Goal: Check status: Check status

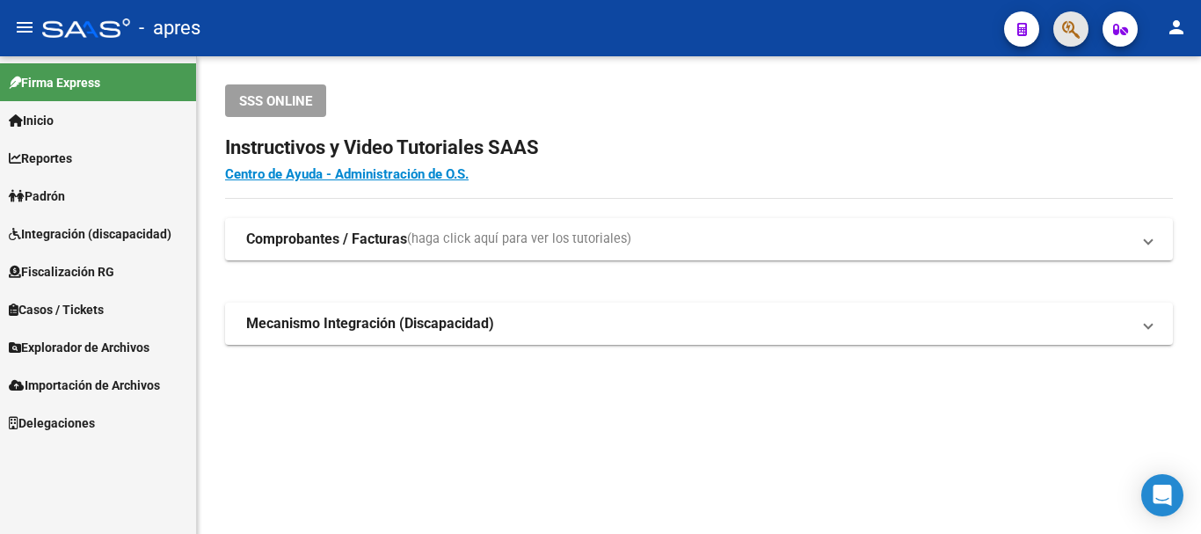
click at [1056, 33] on button "button" at bounding box center [1071, 28] width 35 height 35
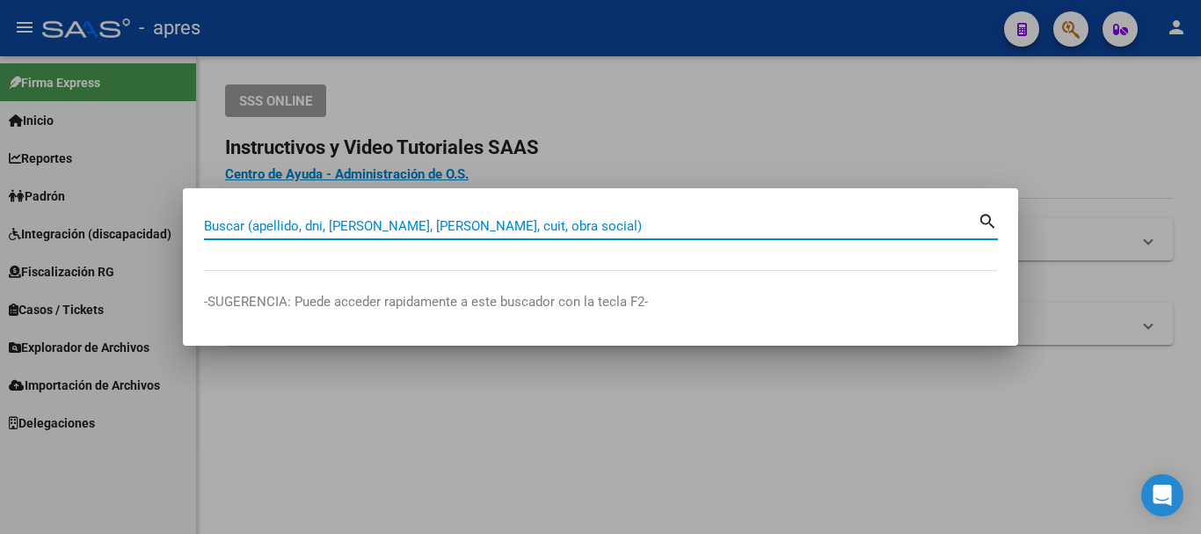
paste input "27292285901"
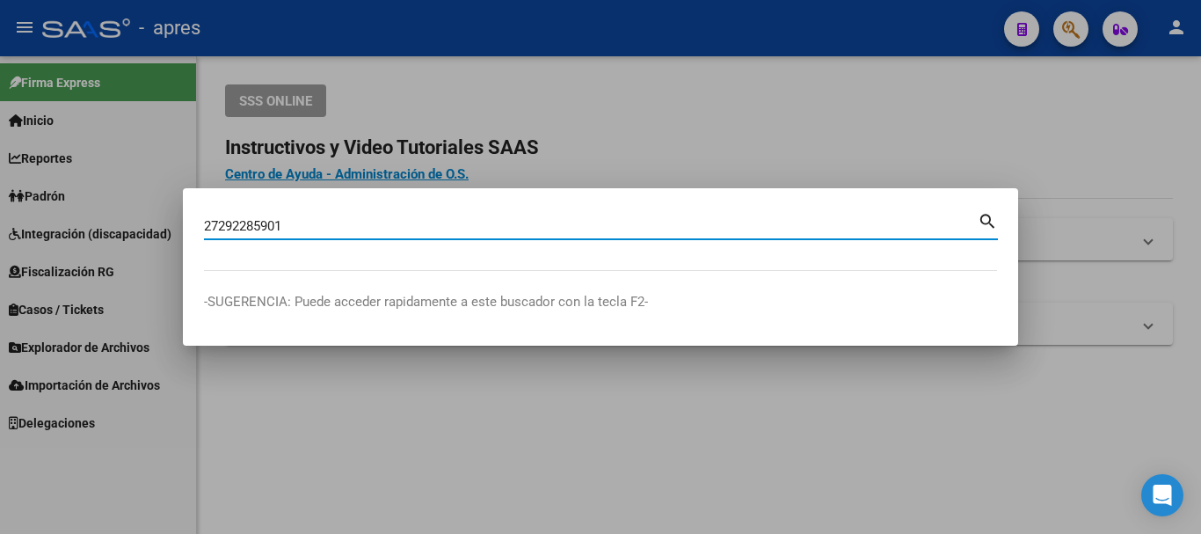
type input "27292285901"
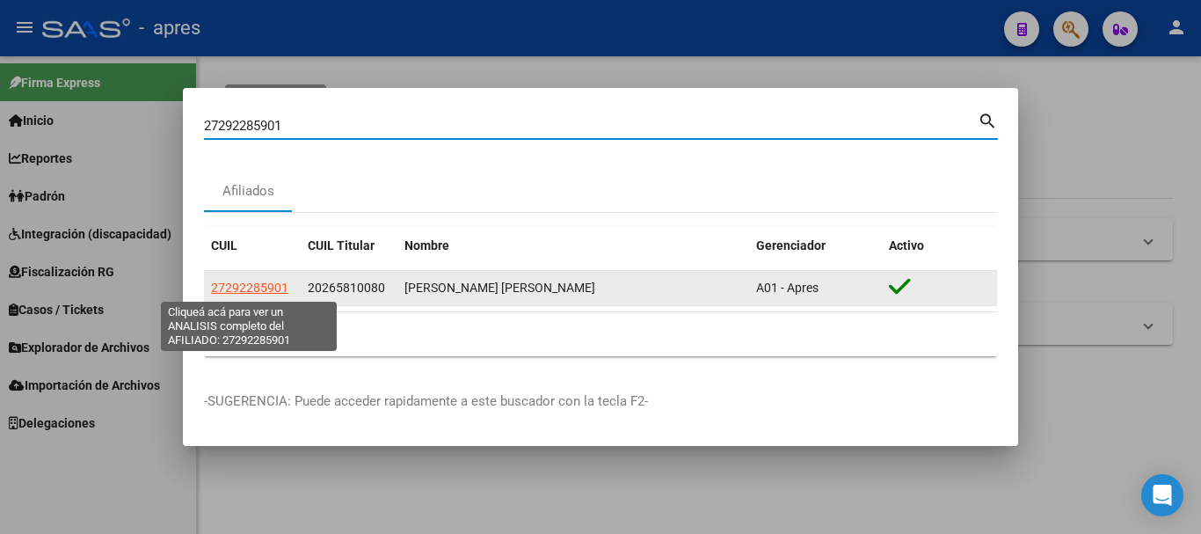
click at [276, 287] on span "27292285901" at bounding box center [249, 288] width 77 height 14
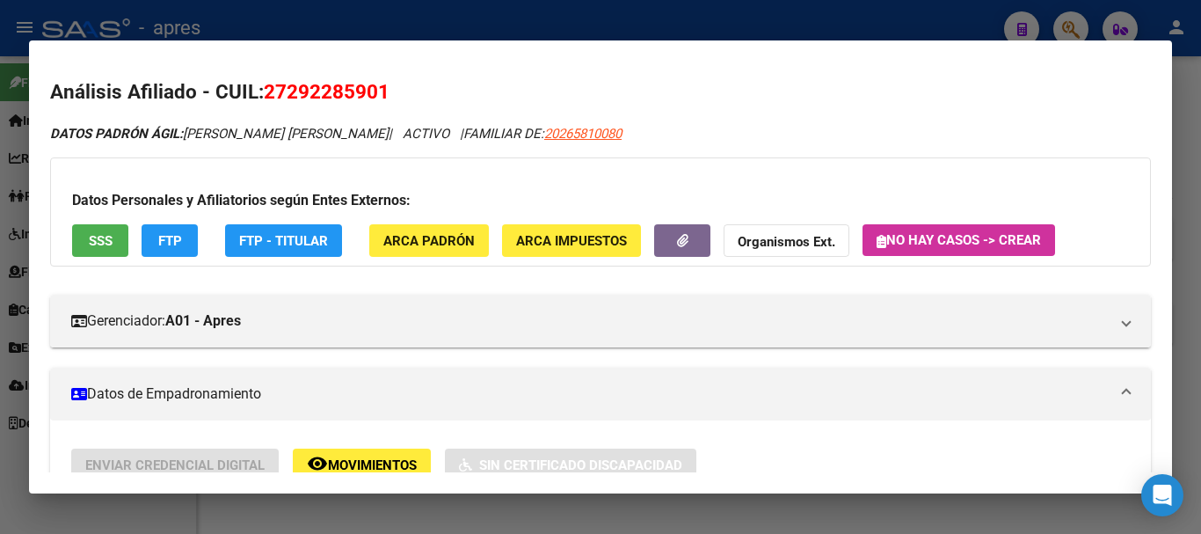
click at [101, 235] on span "SSS" at bounding box center [101, 241] width 24 height 16
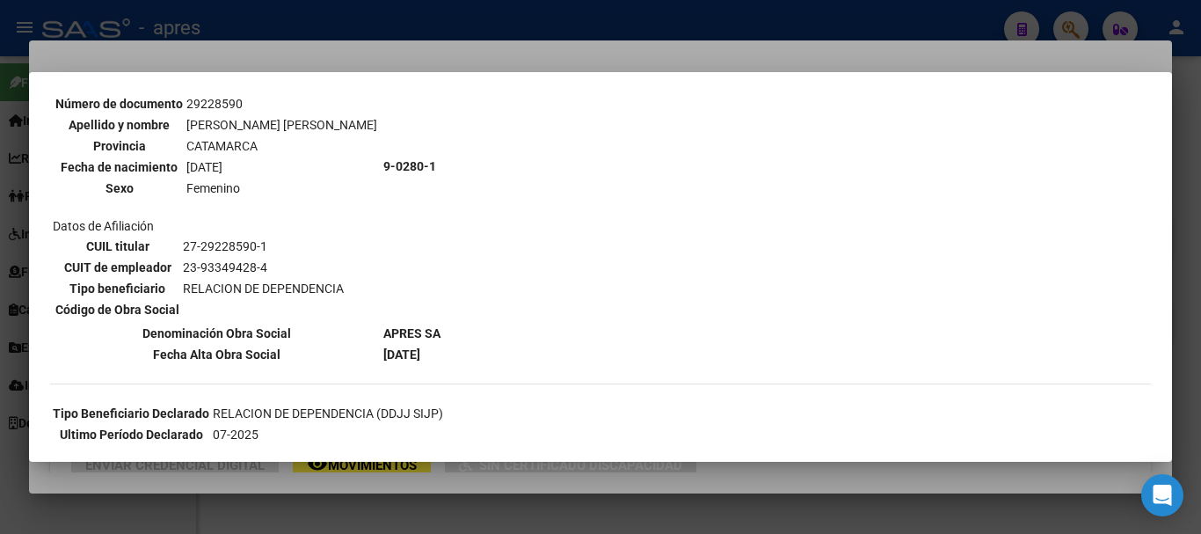
scroll to position [176, 0]
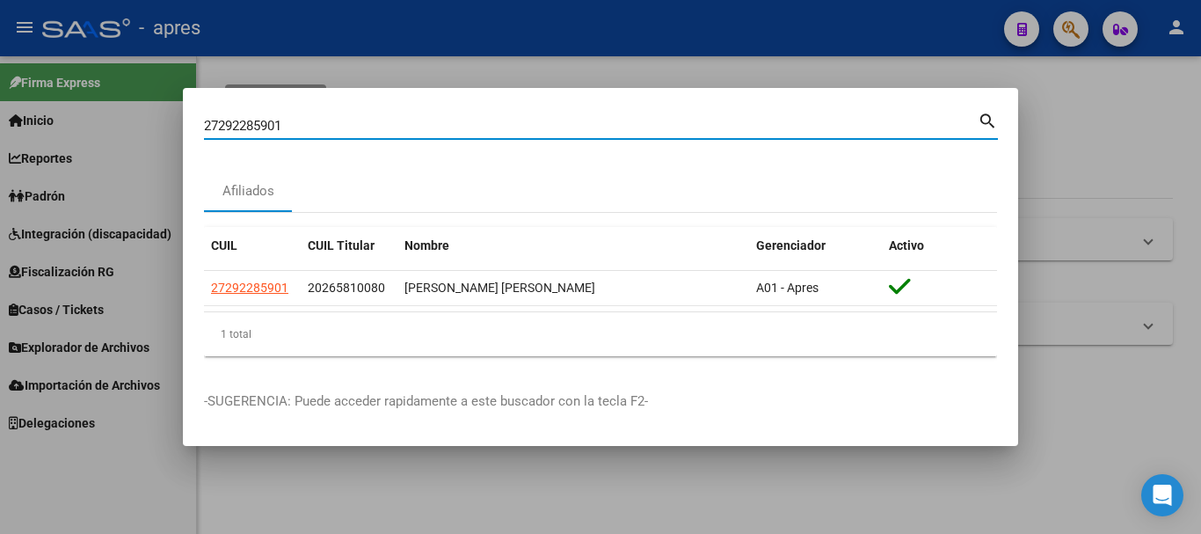
drag, startPoint x: 80, startPoint y: 118, endPoint x: 0, endPoint y: 118, distance: 80.0
click at [0, 118] on div "27292285901 Buscar (apellido, dni, cuil, nro traspaso, cuit, obra social) searc…" at bounding box center [600, 267] width 1201 height 534
paste input "0265810080"
type input "20265810080"
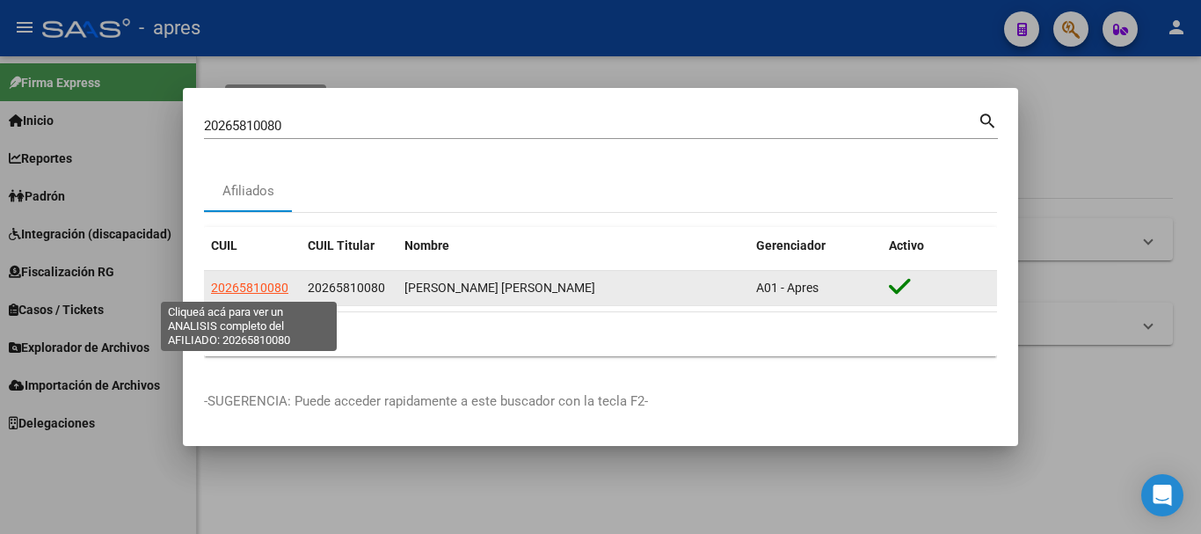
click at [247, 293] on span "20265810080" at bounding box center [249, 288] width 77 height 14
type textarea "20265810080"
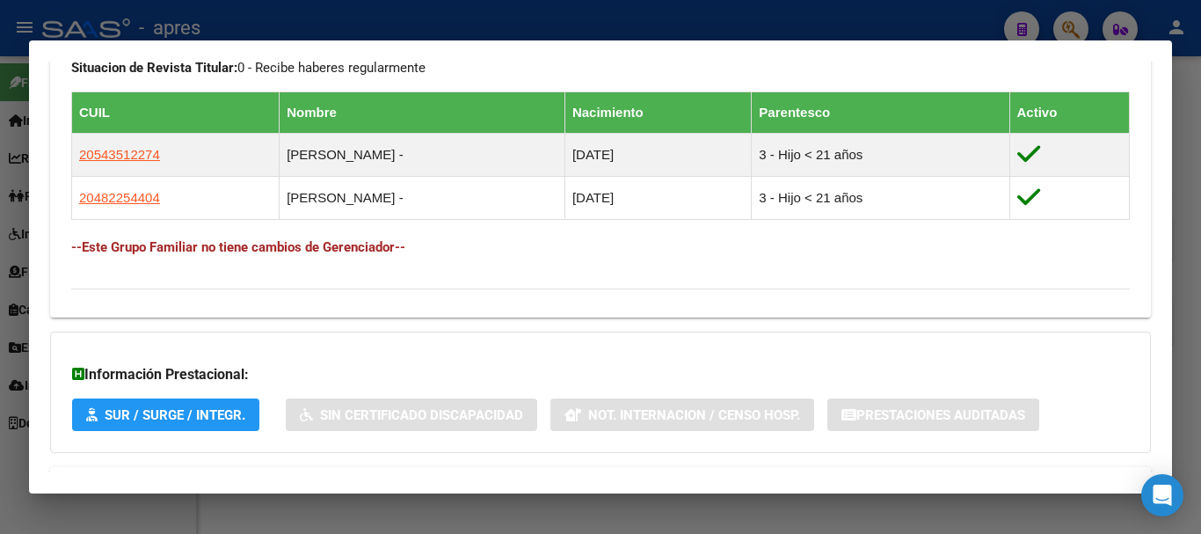
scroll to position [1030, 0]
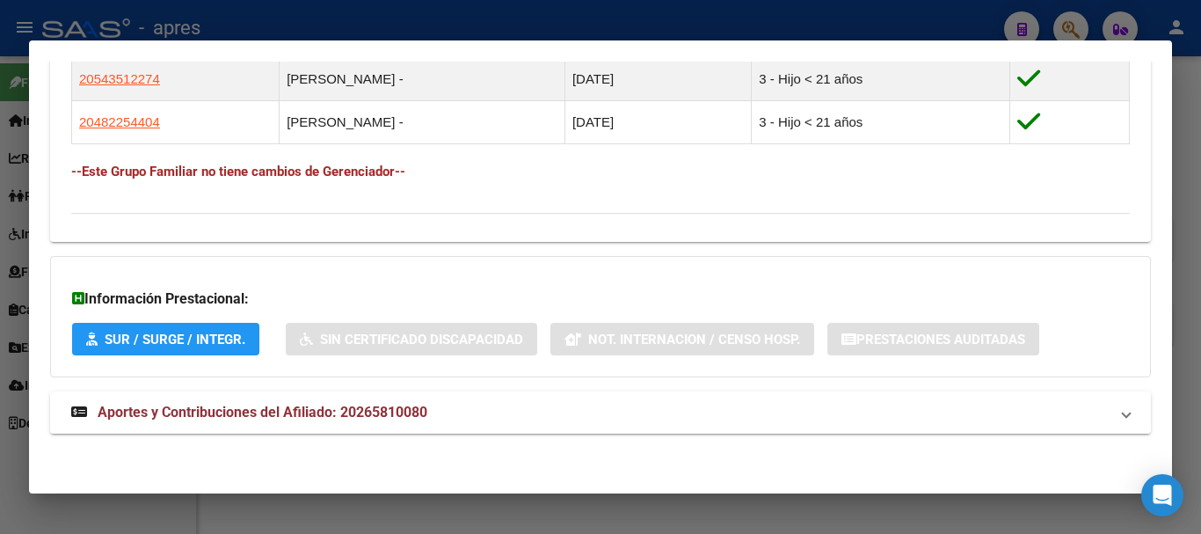
click at [550, 402] on mat-panel-title "Aportes y Contribuciones del Afiliado: 20265810080" at bounding box center [590, 412] width 1038 height 21
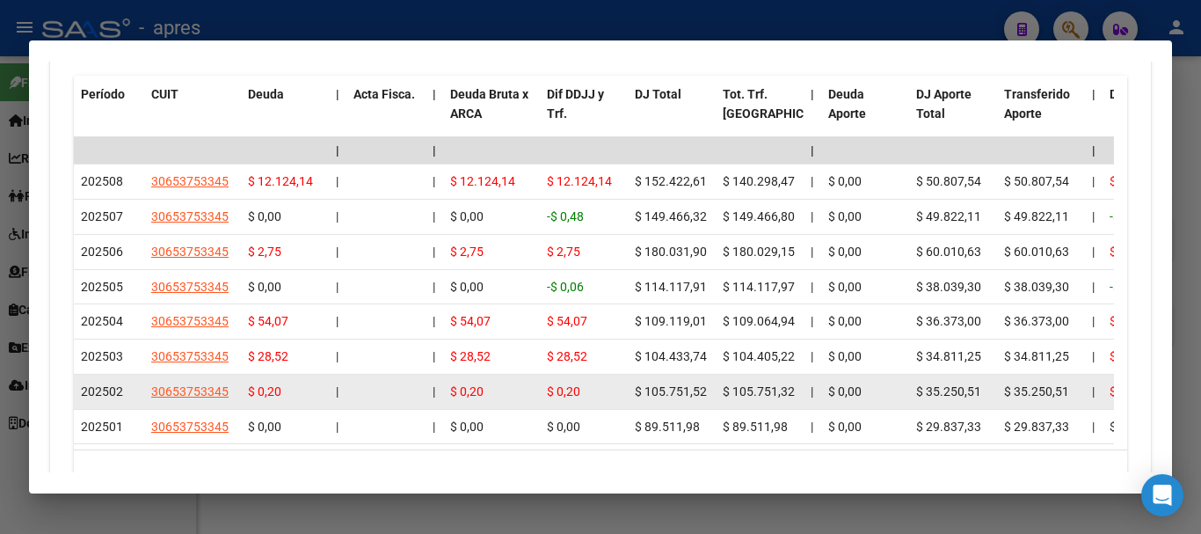
scroll to position [1792, 0]
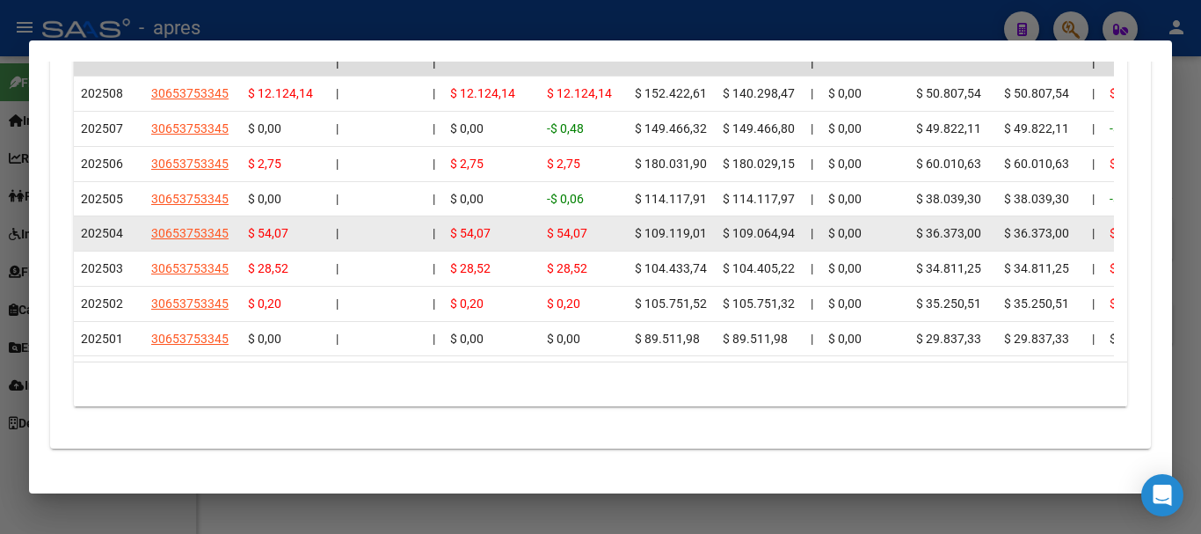
drag, startPoint x: 537, startPoint y: 193, endPoint x: 710, endPoint y: 225, distance: 176.1
click at [710, 225] on datatable-scroller "| | | | | | | | | | | | | 202508 30653753345 $ 12.124,14 | | $ 12.124,14 $ 12.1…" at bounding box center [594, 203] width 1040 height 308
click at [710, 225] on datatable-body-cell "$ 109.119,01" at bounding box center [672, 233] width 88 height 34
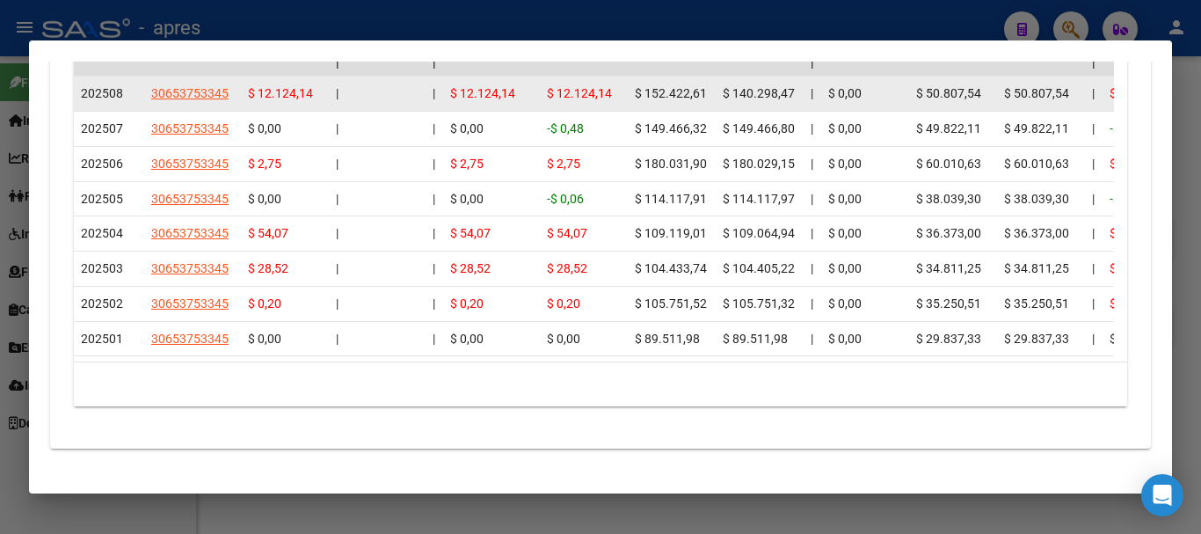
drag, startPoint x: 723, startPoint y: 352, endPoint x: 653, endPoint y: 112, distance: 250.2
click at [653, 112] on datatable-scroller "| | | | | | | | | | | | | 202508 30653753345 $ 12.124,14 | | $ 12.124,14 $ 12.1…" at bounding box center [594, 203] width 1040 height 308
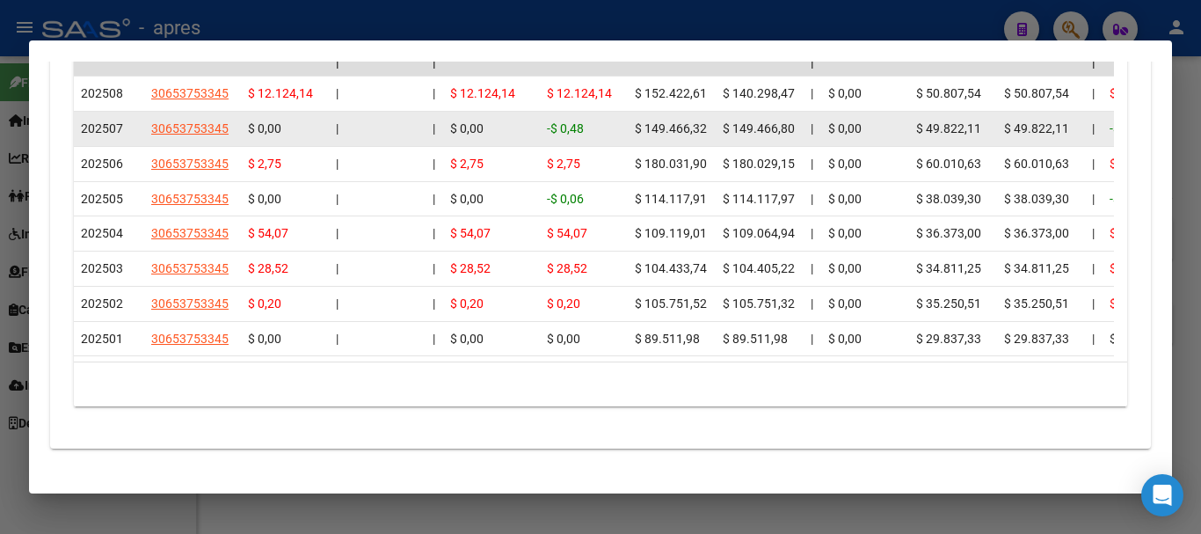
click at [642, 132] on span "$ 149.466,32" at bounding box center [671, 128] width 72 height 14
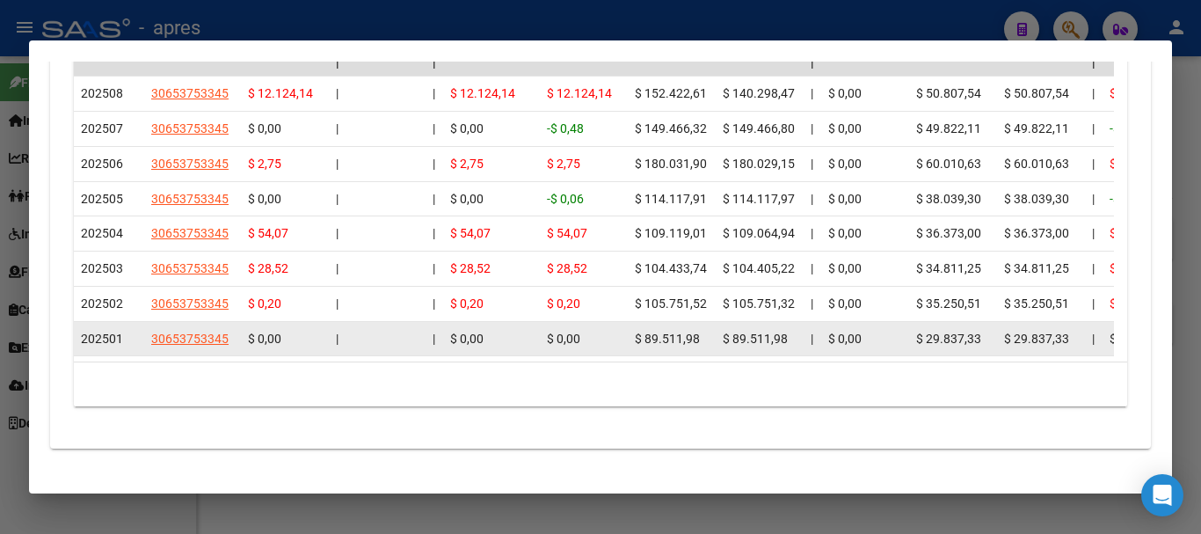
drag, startPoint x: 641, startPoint y: 85, endPoint x: 723, endPoint y: 334, distance: 262.0
click at [723, 334] on datatable-scroller "| | | | | | | | | | | | | 202508 30653753345 $ 12.124,14 | | $ 12.124,14 $ 12.1…" at bounding box center [594, 203] width 1040 height 308
click at [723, 334] on datatable-body-cell "$ 89.511,98" at bounding box center [760, 339] width 88 height 34
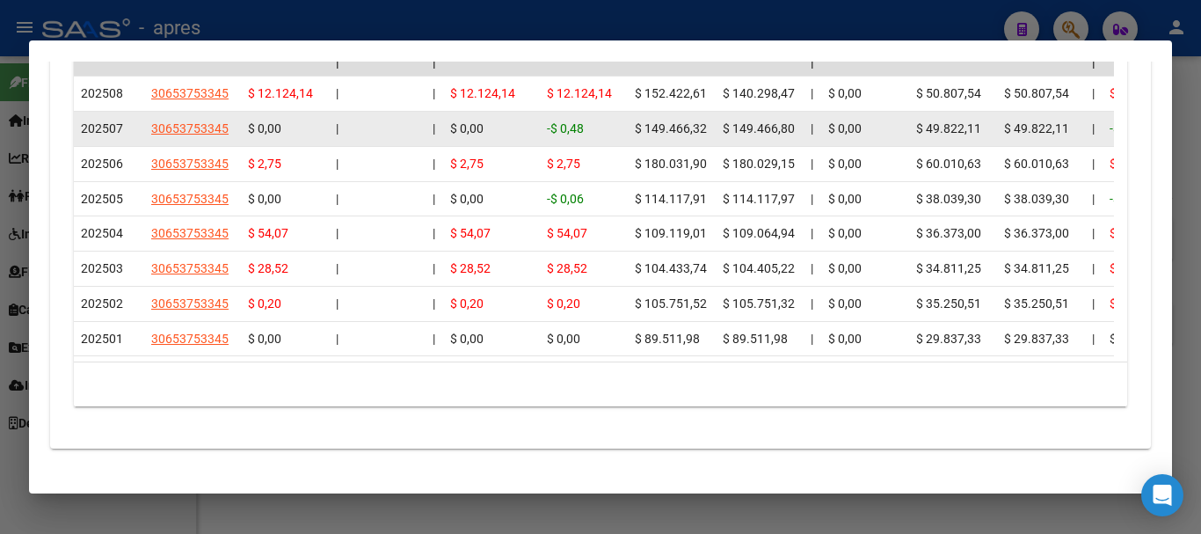
drag, startPoint x: 719, startPoint y: 354, endPoint x: 601, endPoint y: 116, distance: 265.5
click at [601, 116] on datatable-scroller "| | | | | | | | | | | | | 202508 30653753345 $ 12.124,14 | | $ 12.124,14 $ 12.1…" at bounding box center [594, 203] width 1040 height 308
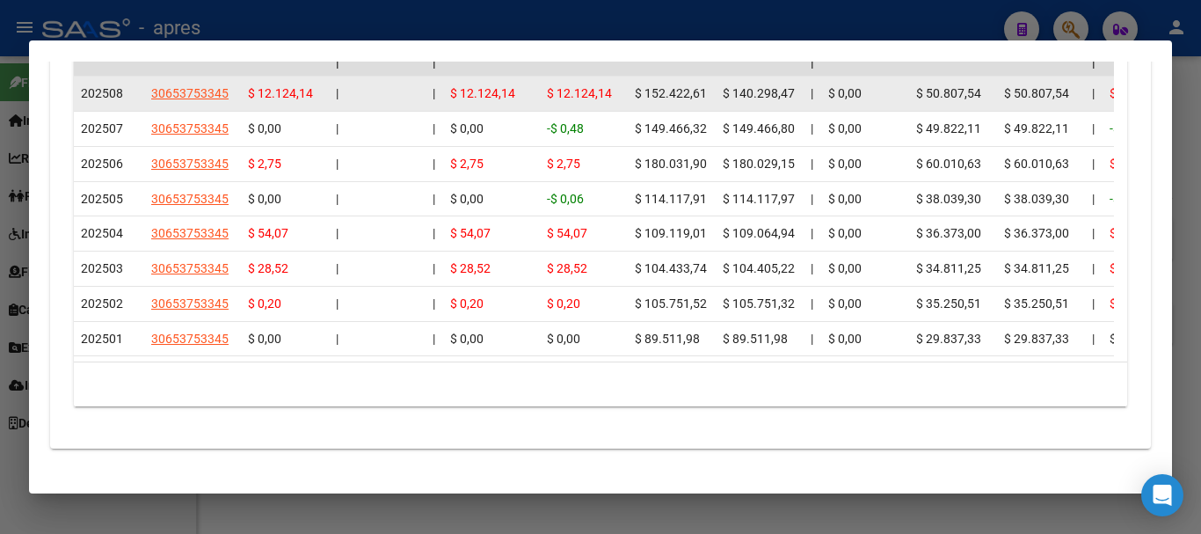
drag, startPoint x: 613, startPoint y: 103, endPoint x: 616, endPoint y: 85, distance: 17.8
click at [614, 102] on div "$ 12.124,14" at bounding box center [584, 94] width 74 height 20
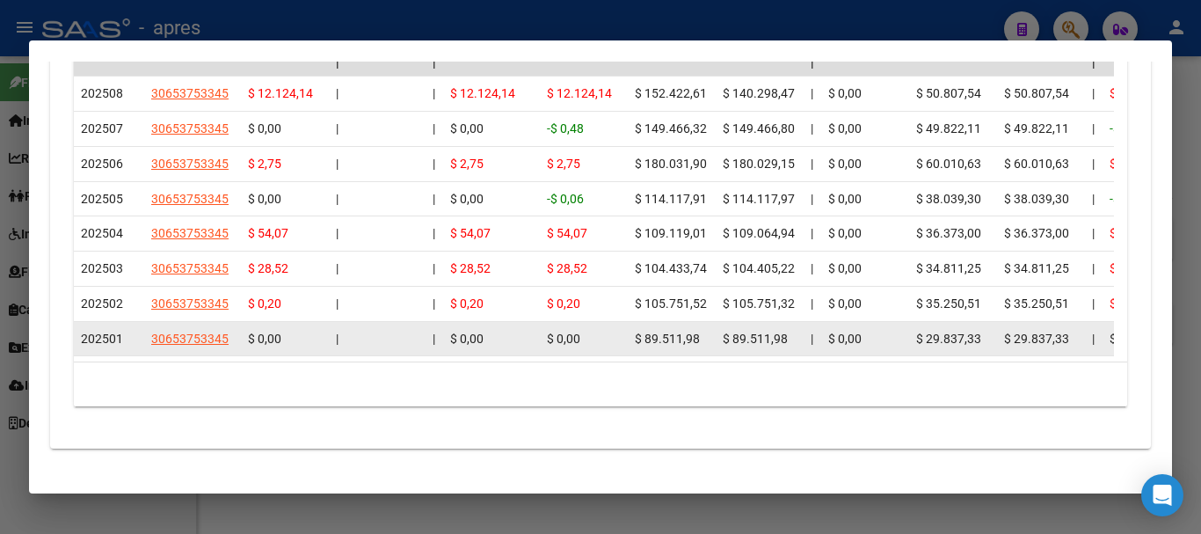
drag, startPoint x: 616, startPoint y: 85, endPoint x: 715, endPoint y: 353, distance: 285.2
click at [715, 353] on datatable-scroller "| | | | | | | | | | | | | 202508 30653753345 $ 12.124,14 | | $ 12.124,14 $ 12.1…" at bounding box center [594, 203] width 1040 height 308
click at [715, 353] on datatable-body-cell "$ 89.511,98" at bounding box center [672, 339] width 88 height 34
